Goal: Task Accomplishment & Management: Use online tool/utility

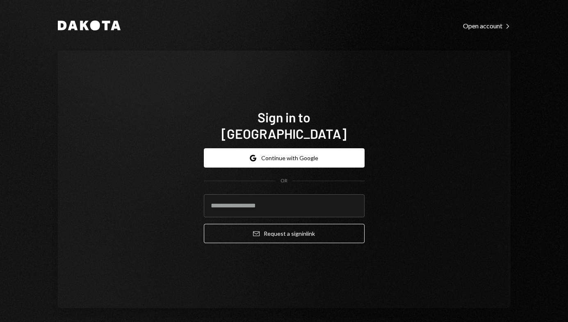
type input "**********"
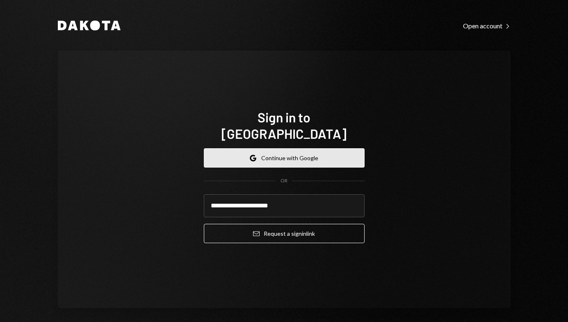
click at [297, 148] on button "Google Continue with Google" at bounding box center [284, 157] width 161 height 19
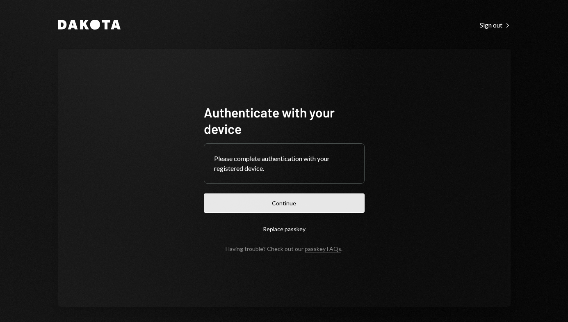
click at [317, 197] on button "Continue" at bounding box center [284, 202] width 161 height 19
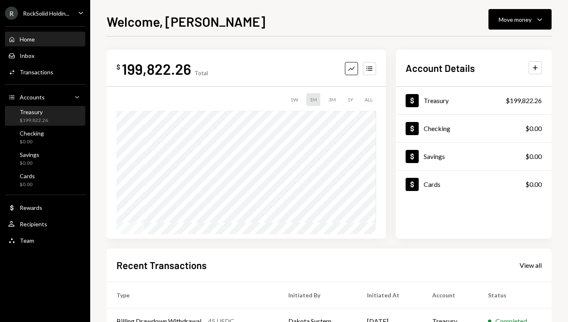
click at [47, 116] on div "Treasury $199,822.26" at bounding box center [34, 116] width 28 height 16
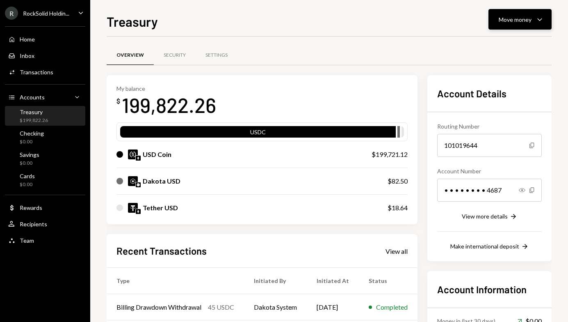
click at [503, 18] on div "Move money" at bounding box center [515, 19] width 33 height 9
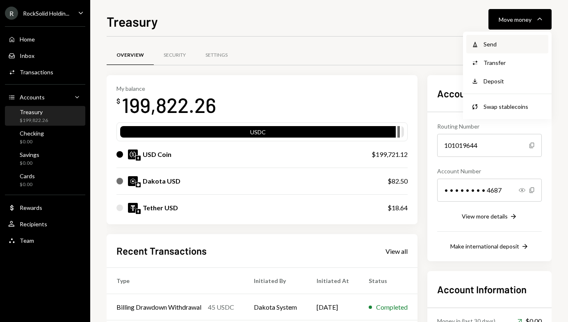
click at [487, 48] on div "Send" at bounding box center [514, 44] width 60 height 9
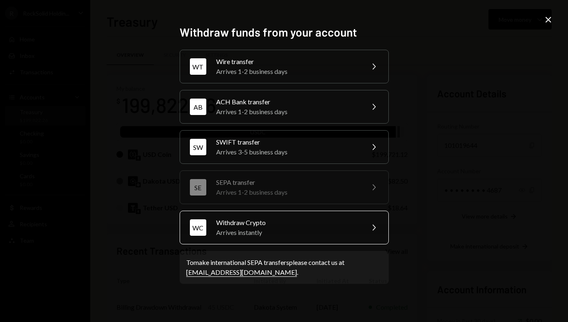
click at [278, 228] on div "Arrives instantly" at bounding box center [287, 232] width 143 height 10
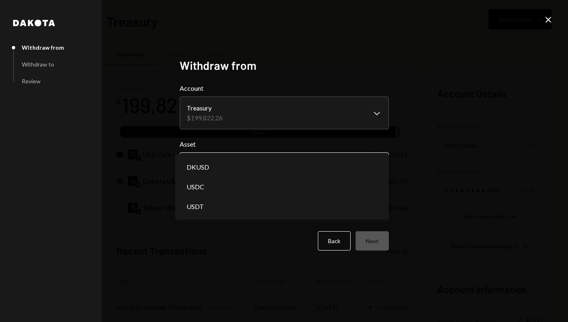
click at [237, 160] on body "R RockSolid Holdin... Caret Down Home Home Inbox Inbox Activities Transactions …" at bounding box center [284, 161] width 568 height 322
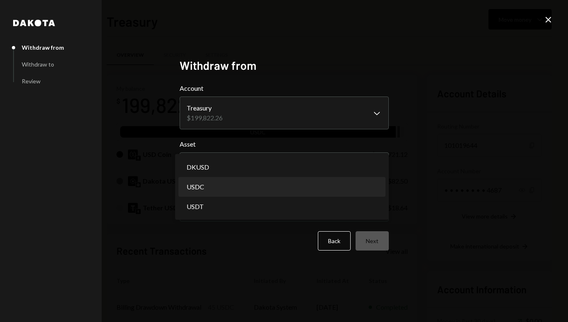
select select "****"
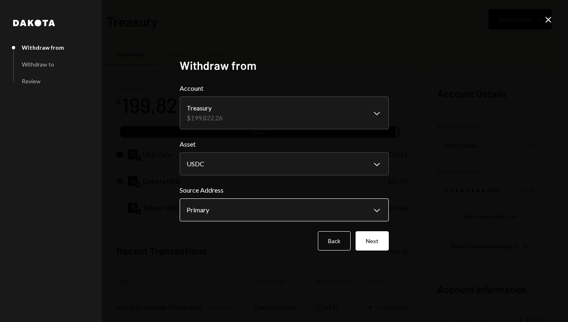
click at [253, 201] on body "R RockSolid Holdin... Caret Down Home Home Inbox Inbox Activities Transactions …" at bounding box center [284, 161] width 568 height 322
click at [253, 199] on button "Primary Chevron Down" at bounding box center [284, 209] width 209 height 23
click at [379, 242] on button "Next" at bounding box center [372, 240] width 33 height 19
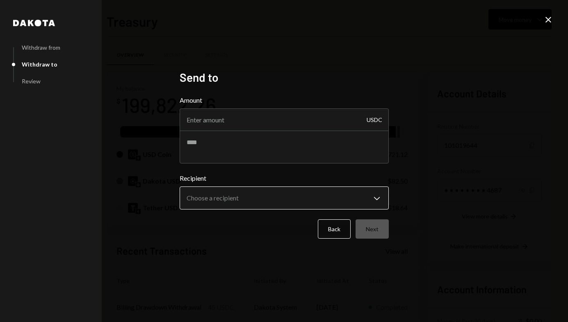
click at [219, 199] on body "R RockSolid Holdin... Caret Down Home Home Inbox Inbox Activities Transactions …" at bounding box center [284, 161] width 568 height 322
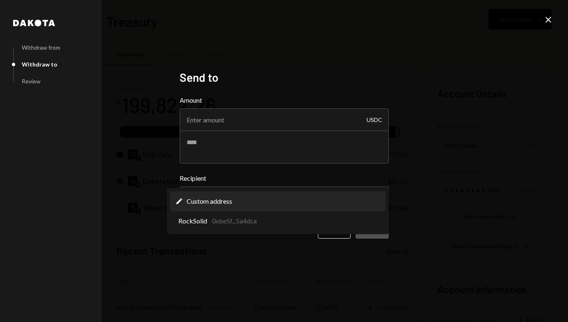
select select "**********"
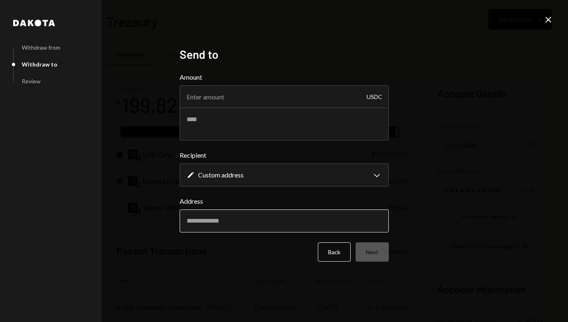
click at [236, 220] on input "Address" at bounding box center [284, 220] width 209 height 23
paste input "**********"
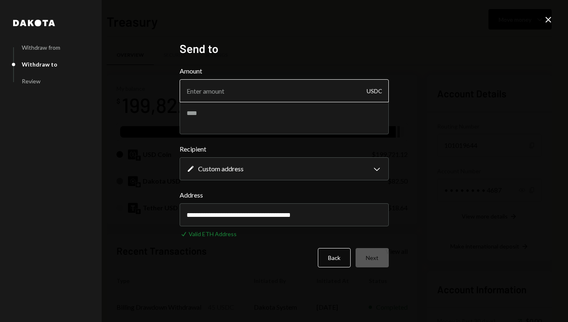
type input "**********"
click at [234, 91] on input "Amount" at bounding box center [284, 90] width 209 height 23
click at [240, 87] on input "1" at bounding box center [284, 90] width 209 height 23
type input "1.00"
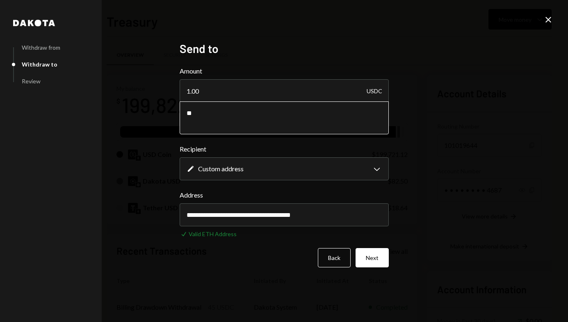
type textarea "*"
paste textarea "********"
type textarea "**********"
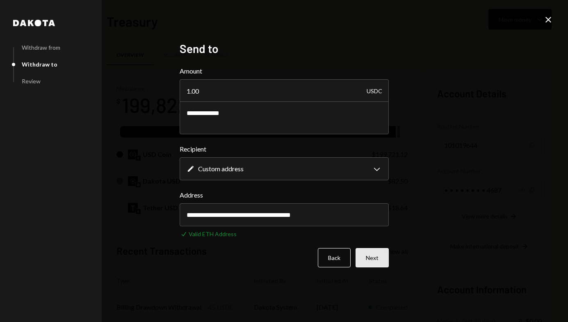
click at [370, 266] on button "Next" at bounding box center [372, 257] width 33 height 19
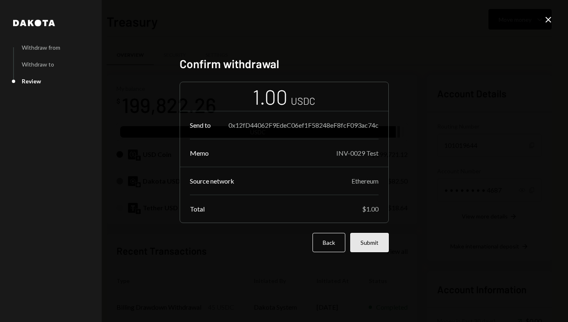
click at [371, 245] on button "Submit" at bounding box center [369, 242] width 39 height 19
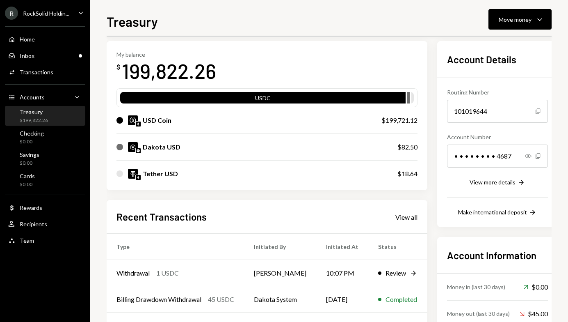
scroll to position [40, 0]
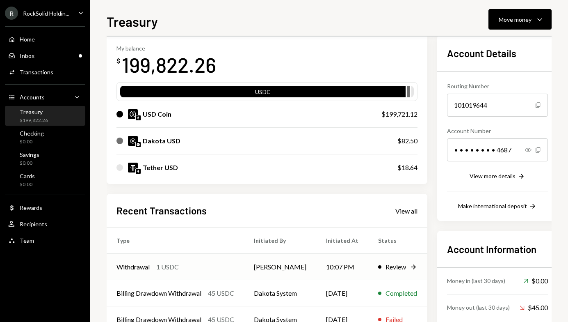
click at [409, 268] on icon "Right Arrow" at bounding box center [413, 266] width 8 height 8
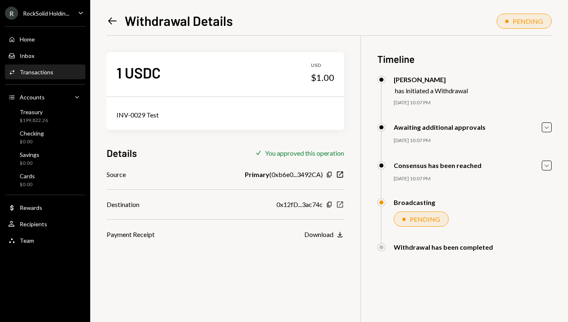
click at [341, 207] on icon "button" at bounding box center [340, 204] width 6 height 6
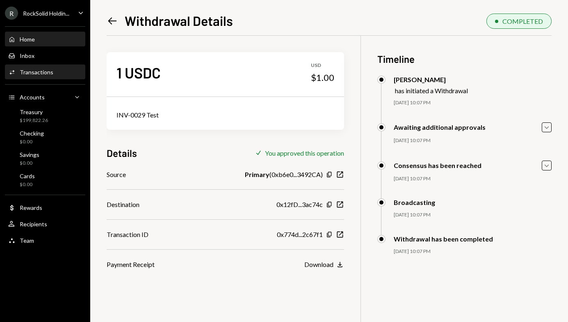
click at [34, 43] on div "Home Home" at bounding box center [45, 39] width 74 height 14
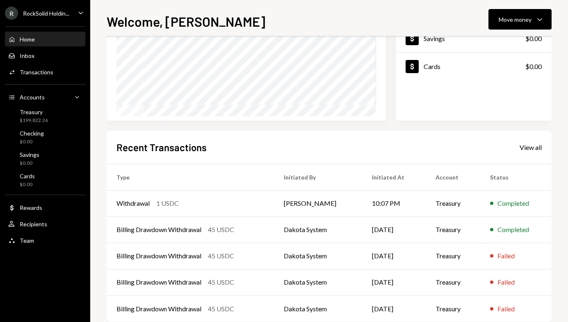
scroll to position [134, 0]
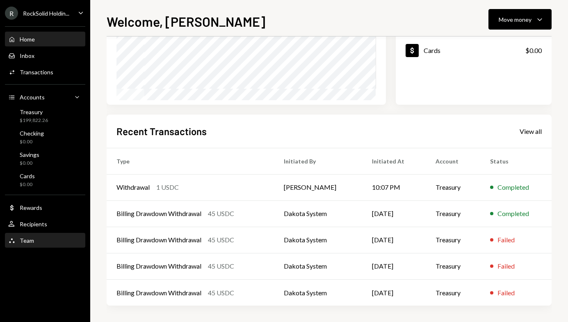
click at [25, 234] on div "Team Team" at bounding box center [45, 240] width 74 height 14
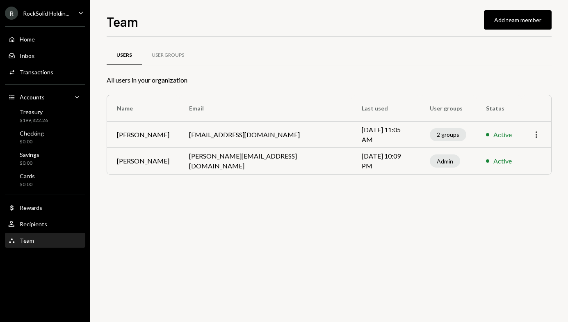
click at [534, 136] on icon "More" at bounding box center [537, 135] width 10 height 10
click at [504, 98] on th "Status" at bounding box center [499, 108] width 46 height 26
click at [48, 120] on div "Treasury $199,822.26" at bounding box center [45, 116] width 74 height 16
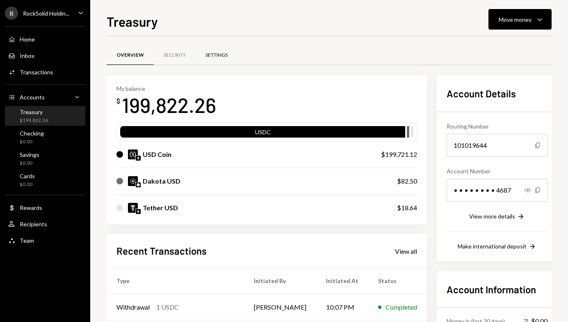
click at [214, 59] on div "Settings" at bounding box center [217, 56] width 42 height 20
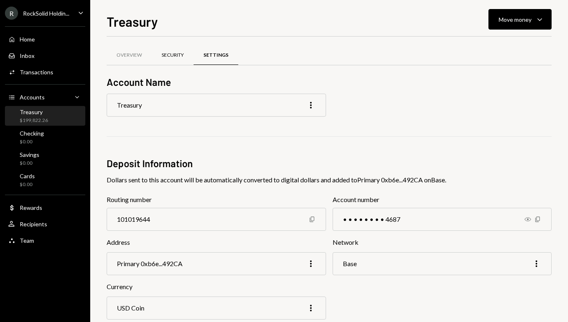
click at [182, 51] on div "Security" at bounding box center [173, 56] width 42 height 20
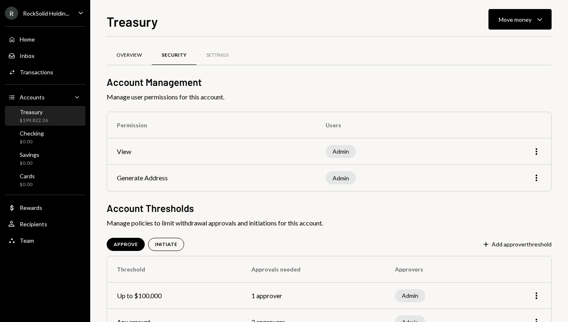
click at [132, 56] on div "Overview" at bounding box center [128, 55] width 25 height 7
